Goal: Navigation & Orientation: Find specific page/section

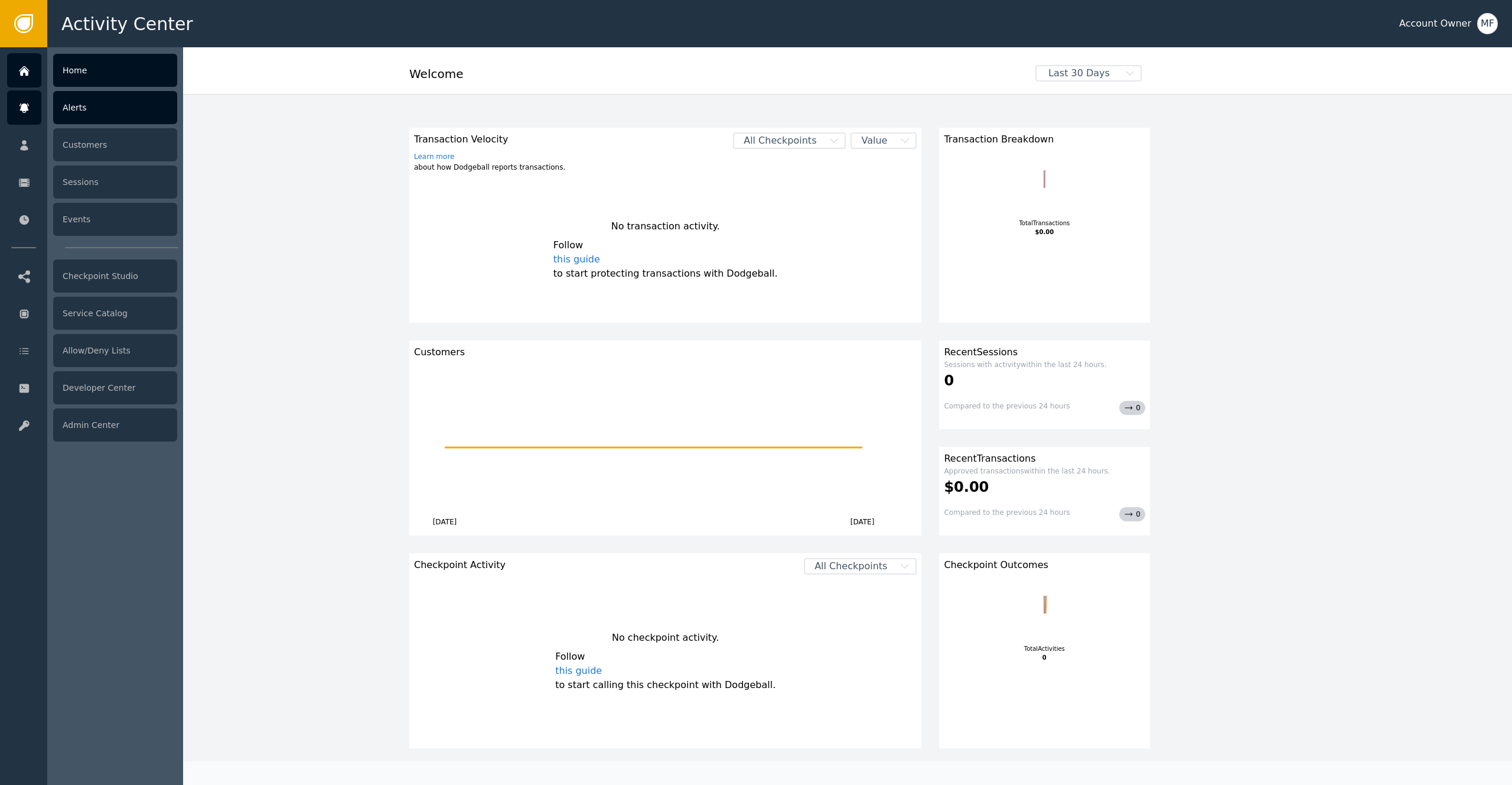
click at [15, 118] on div at bounding box center [24, 107] width 34 height 34
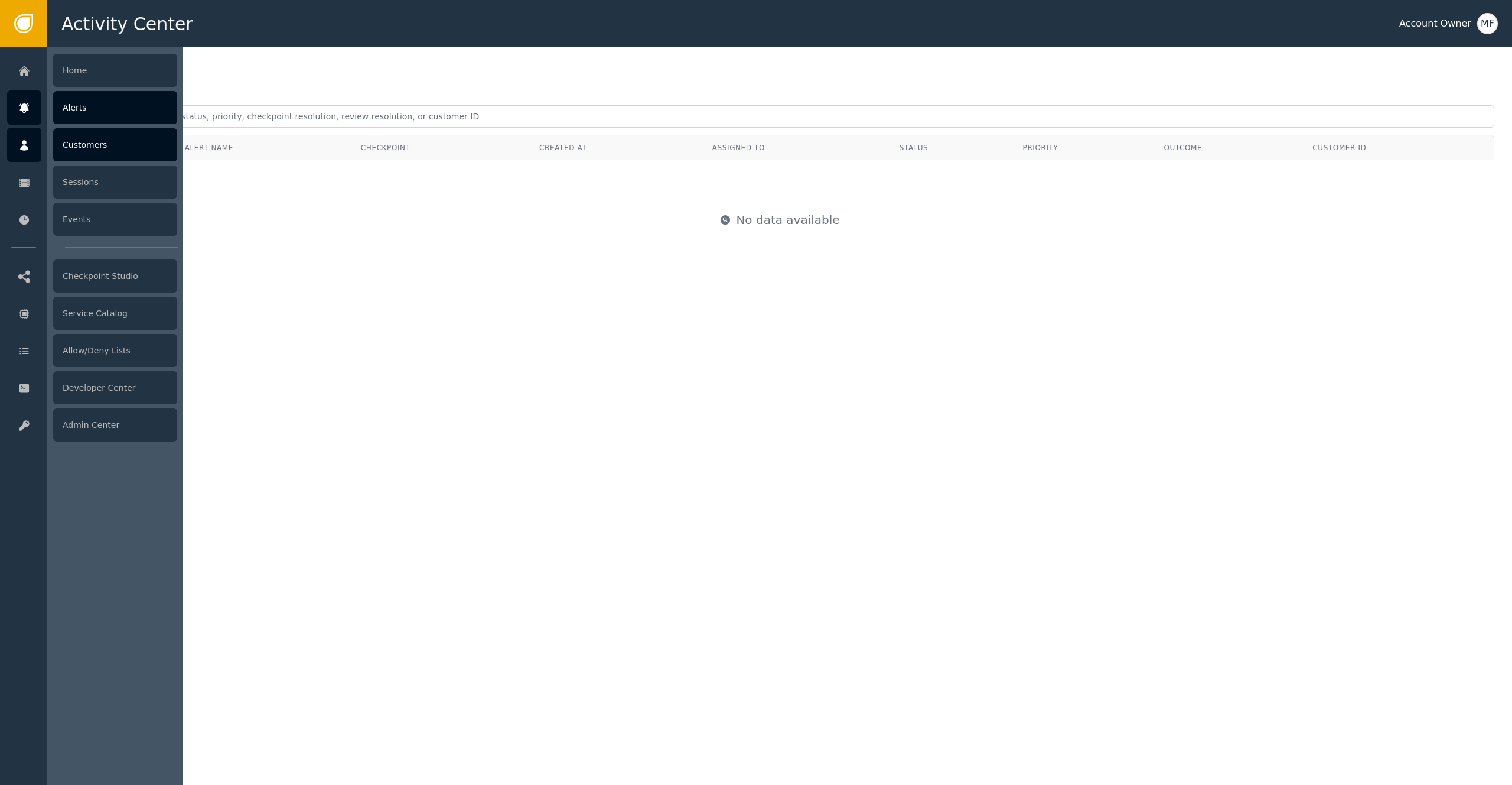
click at [39, 157] on div at bounding box center [24, 145] width 34 height 34
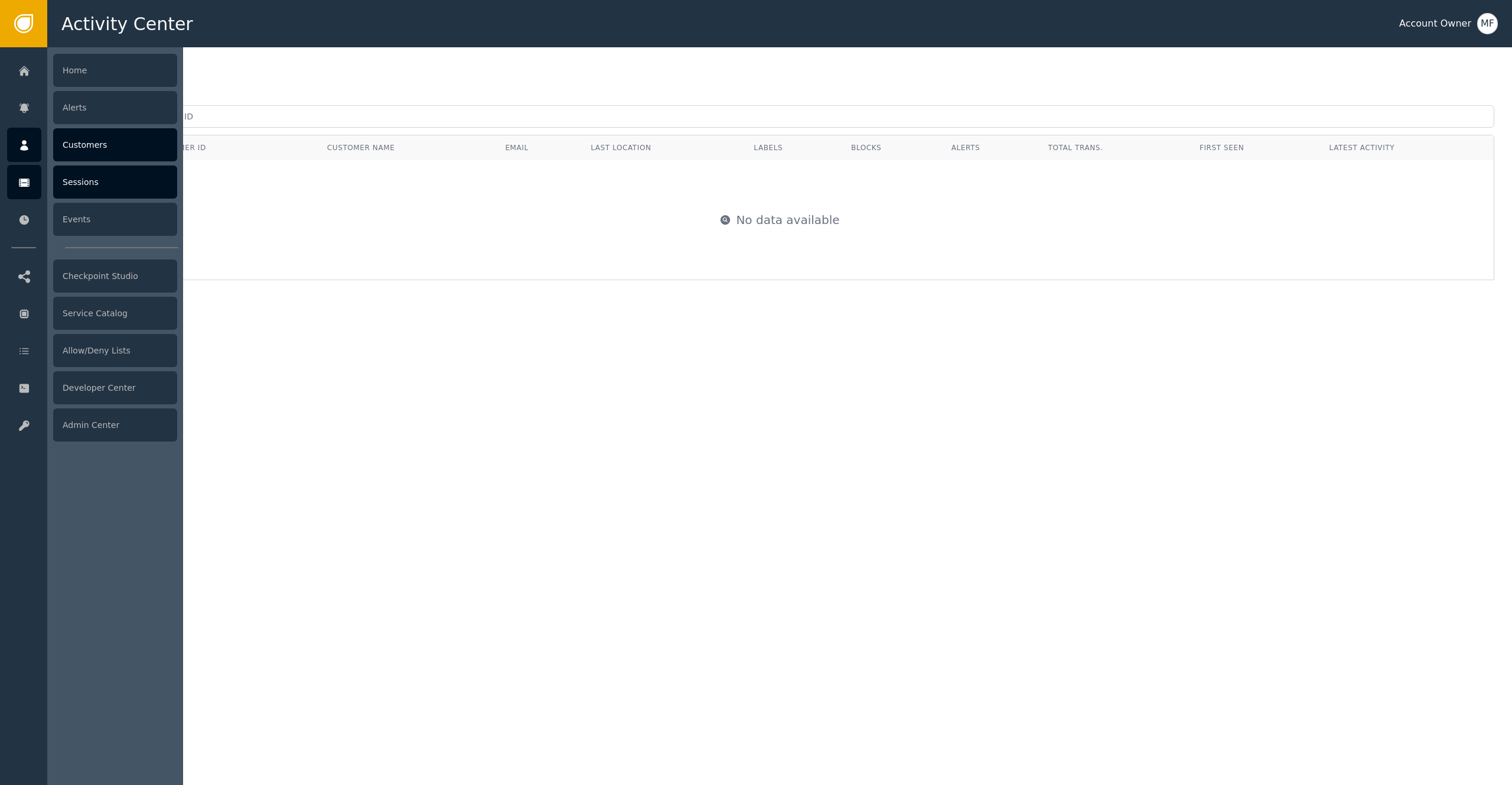
click at [24, 189] on div at bounding box center [24, 182] width 34 height 34
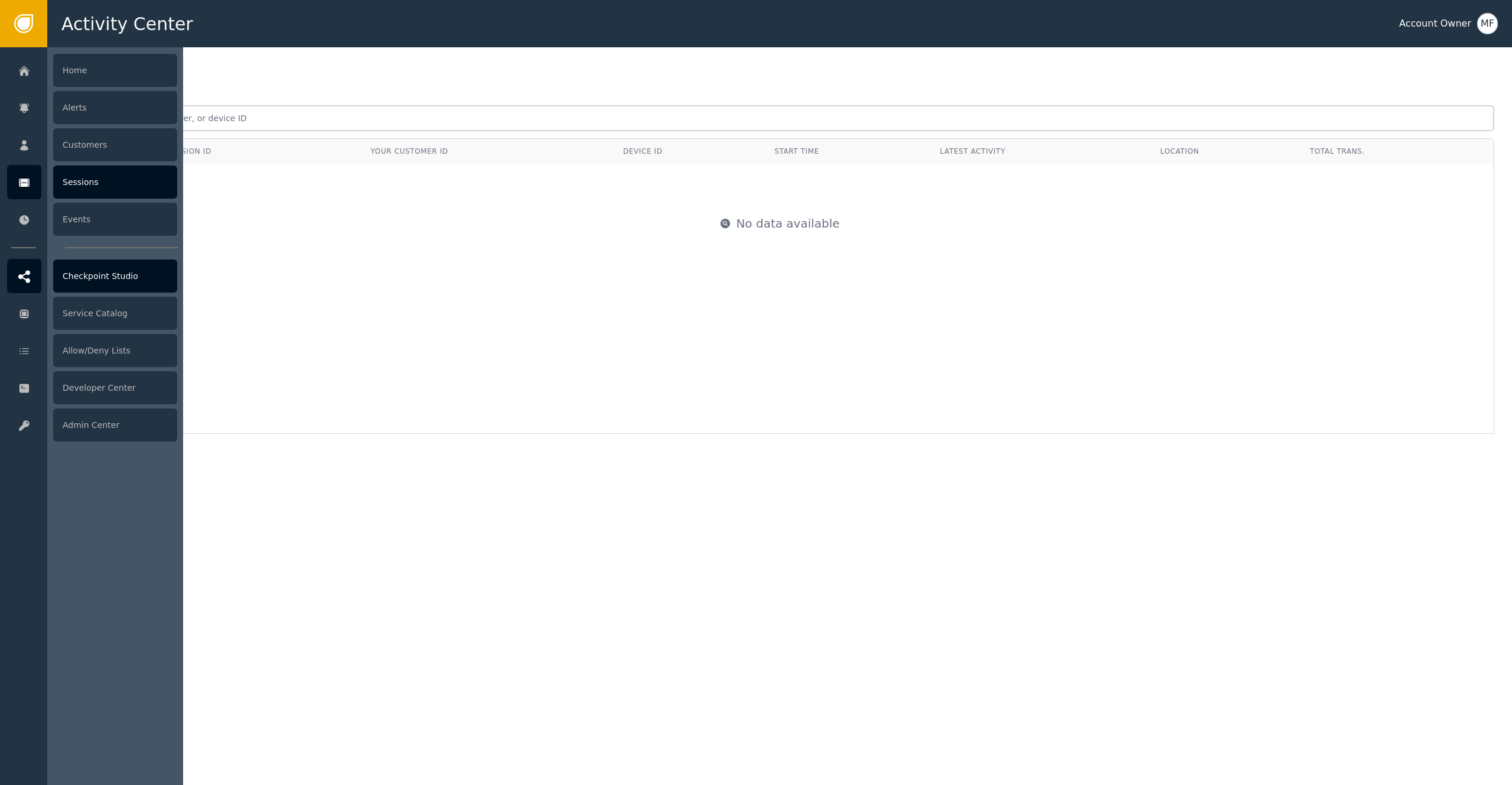
click at [54, 272] on div "Checkpoint Studio" at bounding box center [115, 276] width 124 height 33
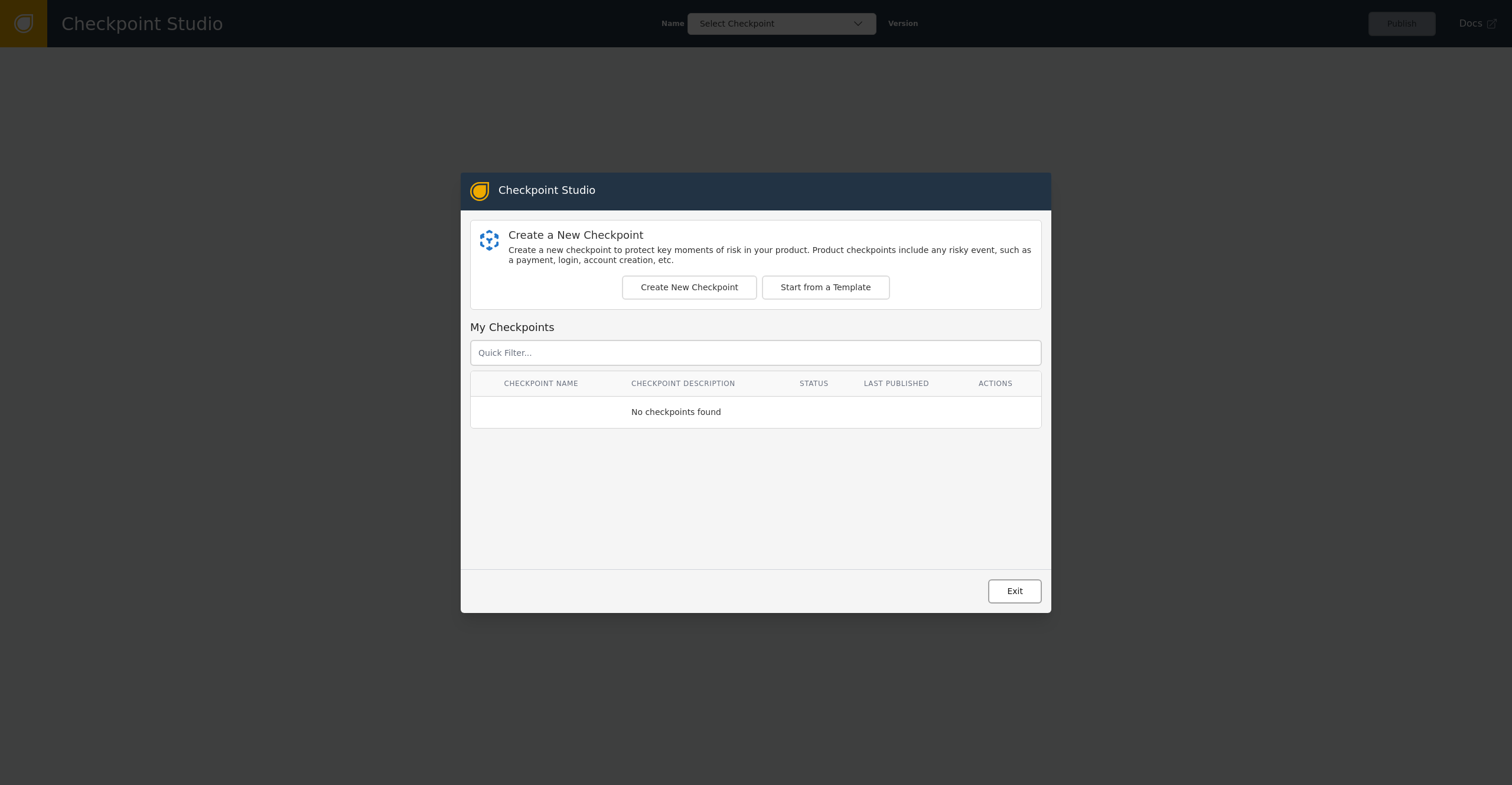
click at [1031, 591] on button "Exit" at bounding box center [1015, 591] width 54 height 24
